Goal: Task Accomplishment & Management: Use online tool/utility

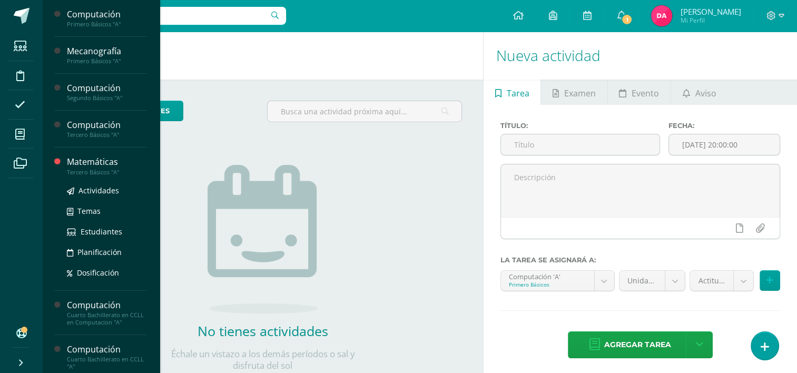
click at [93, 170] on div "Tercero Básicos "A"" at bounding box center [107, 172] width 80 height 7
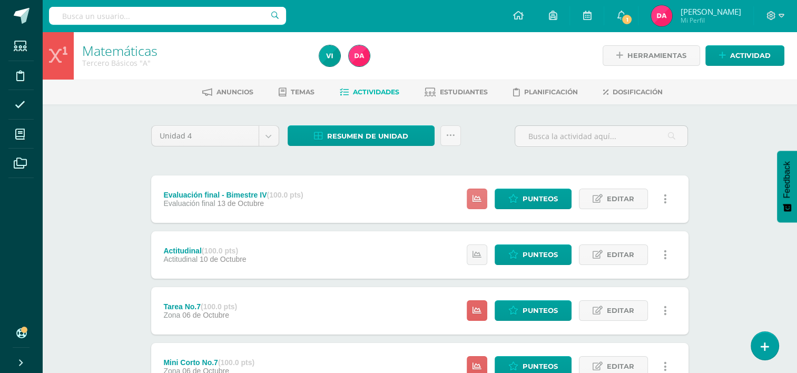
click at [479, 199] on icon at bounding box center [476, 198] width 9 height 9
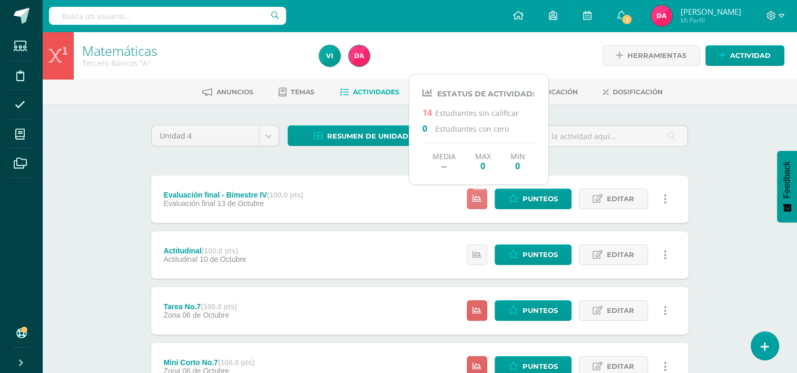
click at [479, 199] on icon at bounding box center [476, 198] width 9 height 9
click at [426, 51] on div at bounding box center [435, 56] width 241 height 48
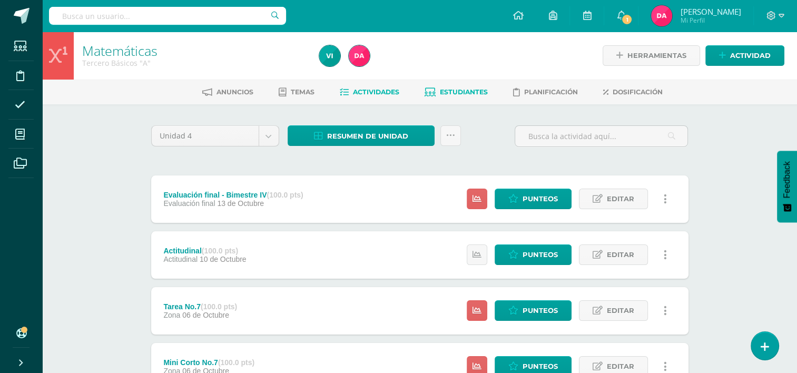
click at [452, 86] on link "Estudiantes" at bounding box center [456, 92] width 63 height 17
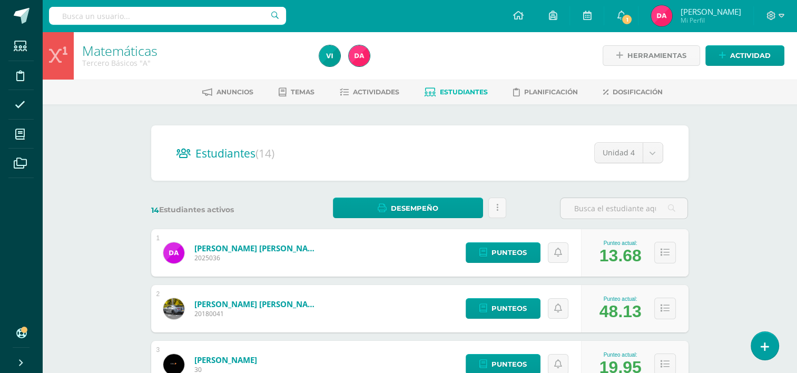
click at [455, 93] on span "Estudiantes" at bounding box center [464, 92] width 48 height 8
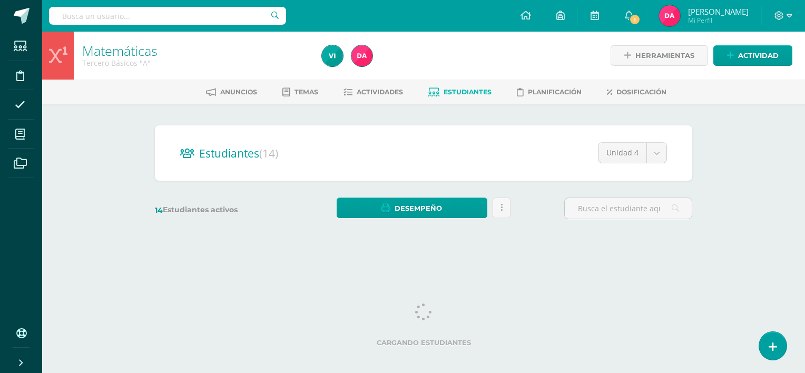
click at [380, 90] on span "Actividades" at bounding box center [380, 92] width 46 height 8
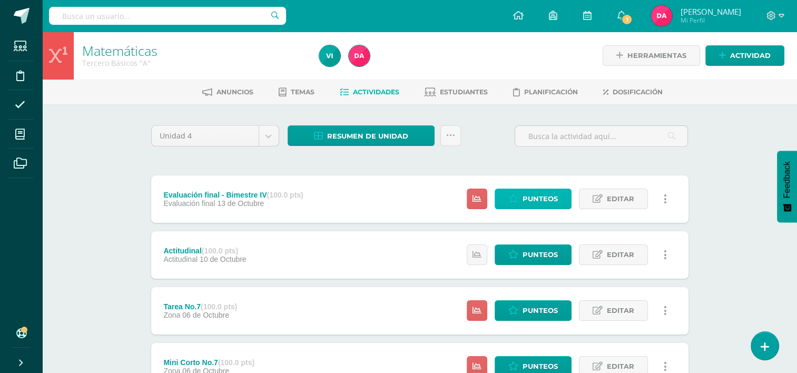
click at [511, 199] on icon at bounding box center [513, 198] width 10 height 9
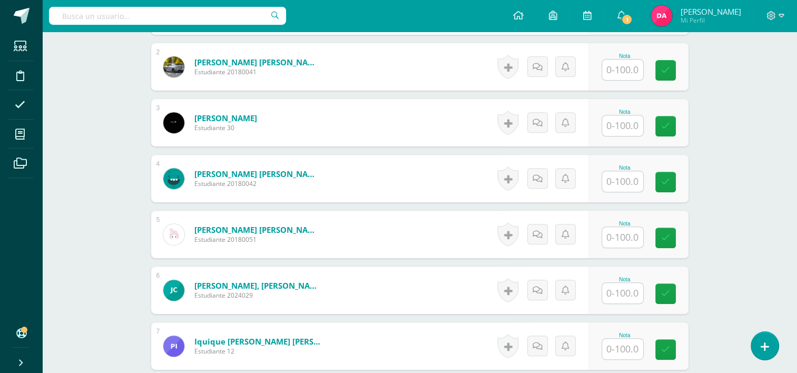
scroll to position [389, 0]
click at [623, 244] on input "text" at bounding box center [622, 237] width 41 height 21
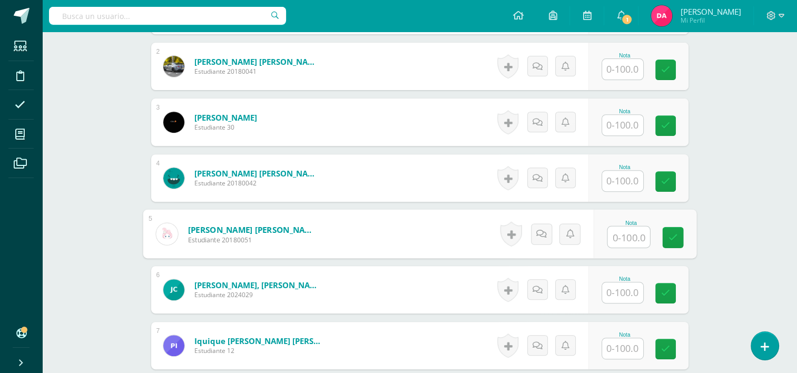
type input "0"
click at [716, 230] on div "Matemáticas Tercero Básicos "A" Herramientas Detalle de asistencias Actividad A…" at bounding box center [419, 261] width 755 height 1238
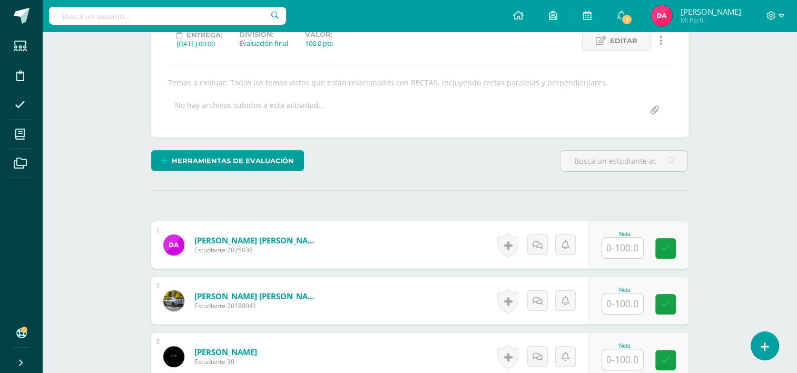
scroll to position [0, 0]
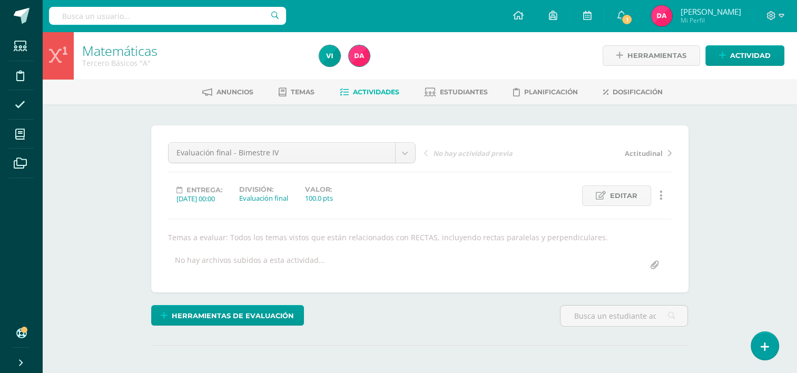
click at [367, 95] on span "Actividades" at bounding box center [376, 92] width 46 height 8
